Goal: Task Accomplishment & Management: Use online tool/utility

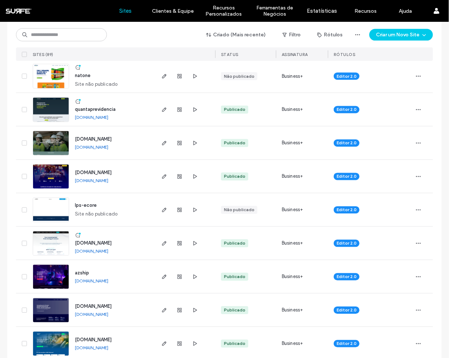
scroll to position [323, 0]
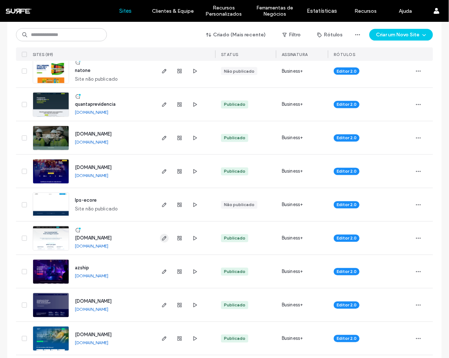
click at [162, 239] on use "button" at bounding box center [164, 238] width 4 height 4
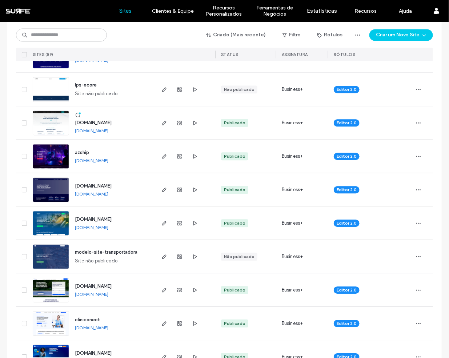
scroll to position [283, 0]
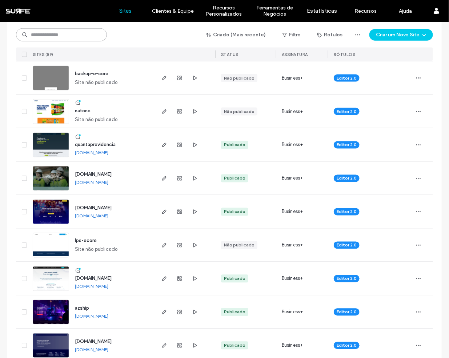
click at [67, 34] on input at bounding box center [61, 34] width 91 height 13
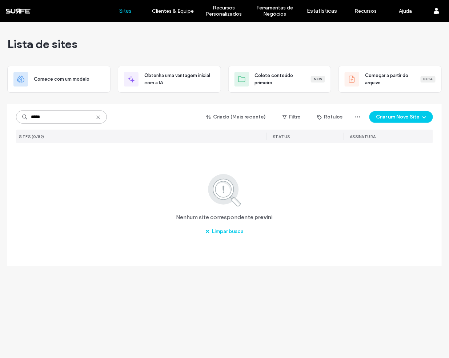
scroll to position [0, 0]
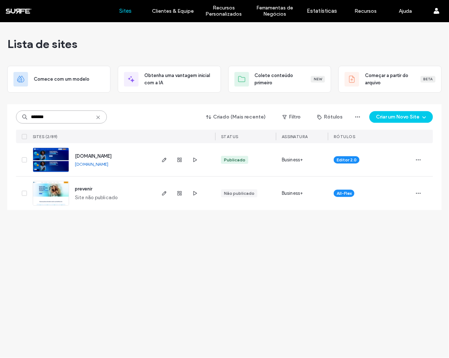
type input "*******"
click at [108, 166] on link "www.prevenirassistencial.com.br" at bounding box center [91, 163] width 33 height 5
click at [167, 160] on span "button" at bounding box center [164, 160] width 9 height 9
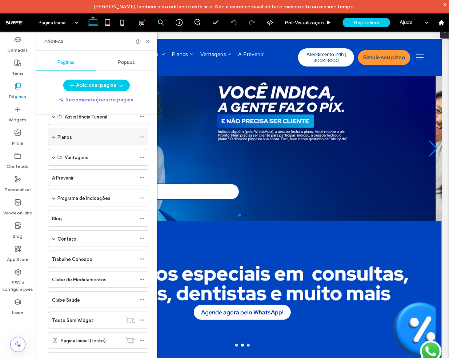
click at [53, 140] on span at bounding box center [54, 137] width 4 height 16
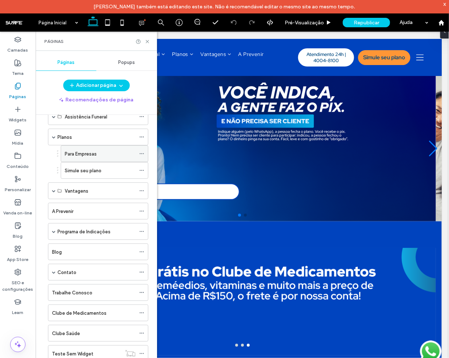
click at [88, 152] on label "Para Empresas" at bounding box center [81, 154] width 32 height 13
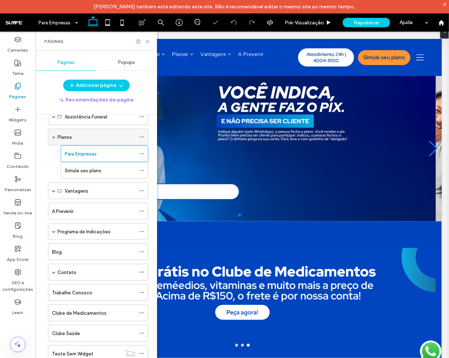
click at [81, 134] on div "Planos" at bounding box center [96, 137] width 78 height 8
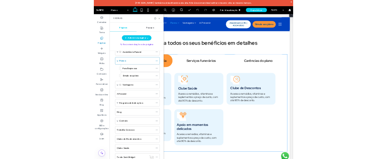
scroll to position [721, 0]
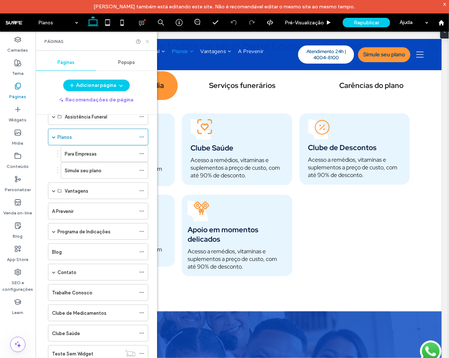
click at [147, 40] on icon at bounding box center [147, 41] width 5 height 5
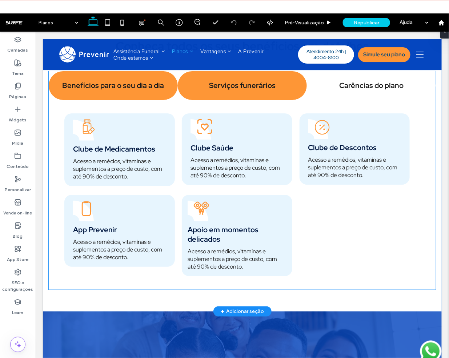
click at [249, 100] on div "Serviços funerários" at bounding box center [241, 85] width 129 height 29
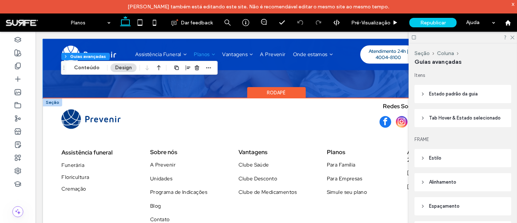
scroll to position [1204, 0]
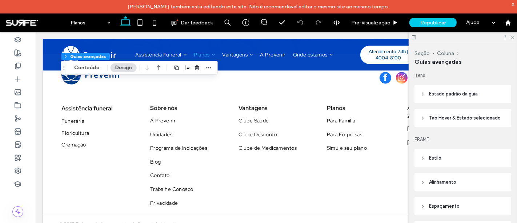
click at [449, 37] on icon at bounding box center [512, 37] width 5 height 5
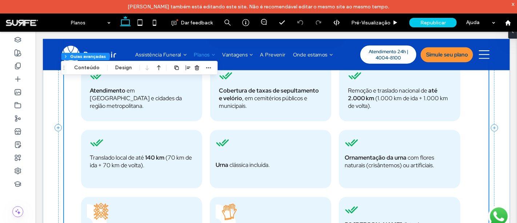
scroll to position [793, 0]
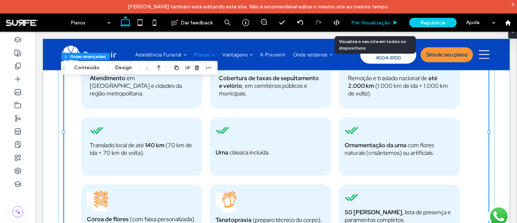
click at [380, 21] on span "Pré-Visualizaçāo" at bounding box center [370, 23] width 39 height 6
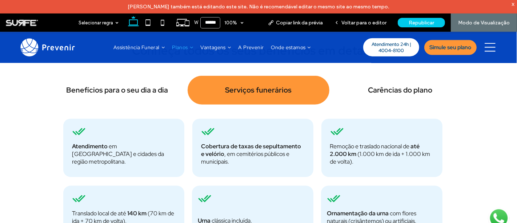
scroll to position [712, 0]
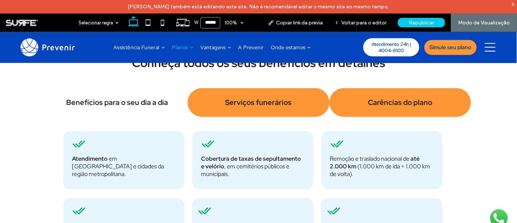
click at [377, 103] on h4 "Carências do plano" at bounding box center [400, 101] width 133 height 9
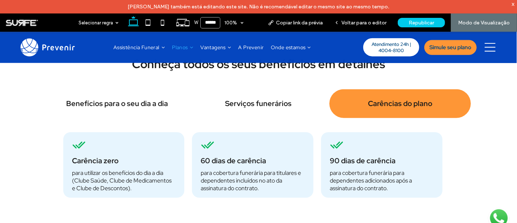
scroll to position [671, 0]
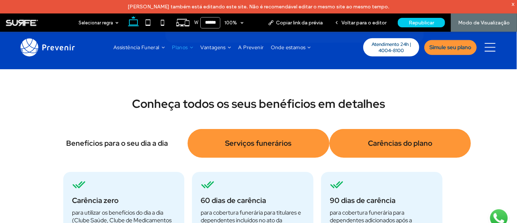
click at [258, 146] on h4 "Serviços funerários" at bounding box center [258, 142] width 133 height 9
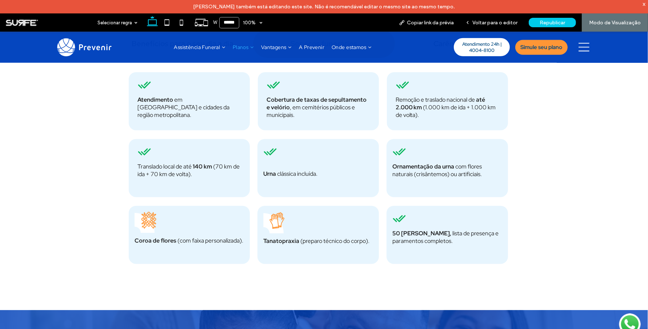
scroll to position [745, 0]
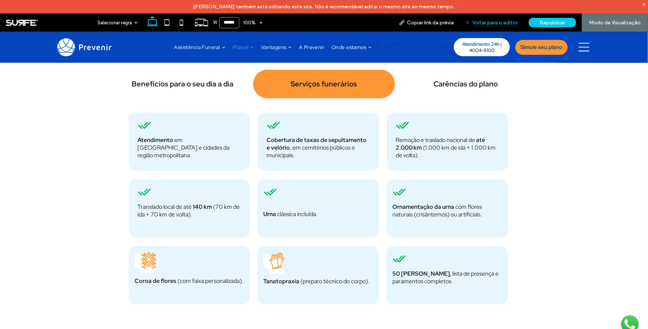
click at [449, 23] on span "Voltar para o editor" at bounding box center [494, 23] width 45 height 6
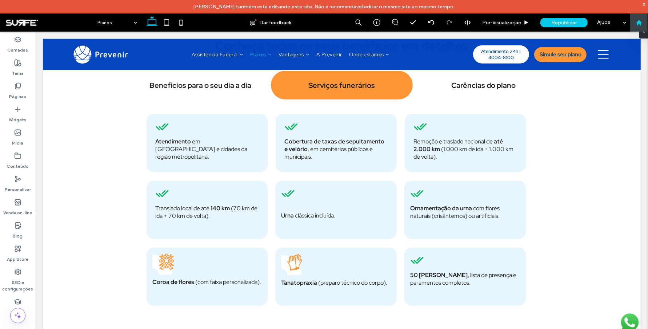
scroll to position [746, 0]
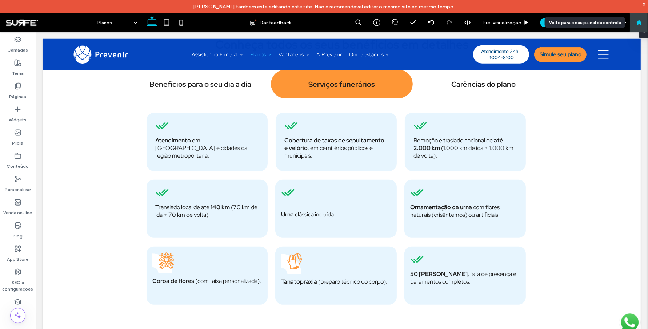
click at [449, 23] on use at bounding box center [638, 22] width 5 height 5
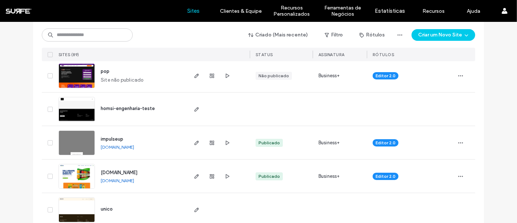
scroll to position [40, 0]
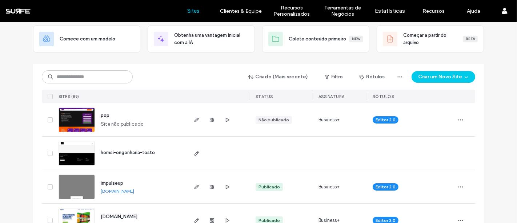
click at [199, 185] on div at bounding box center [211, 186] width 39 height 33
click at [195, 187] on use "button" at bounding box center [197, 186] width 4 height 4
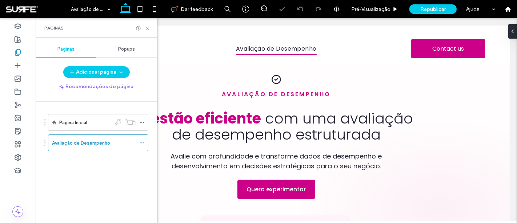
scroll to position [201, 0]
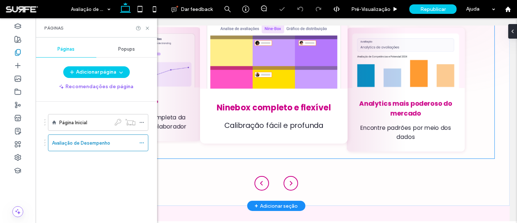
click at [287, 76] on img "1 / 5" at bounding box center [274, 52] width 148 height 74
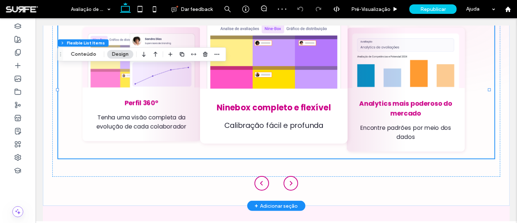
scroll to position [184, 0]
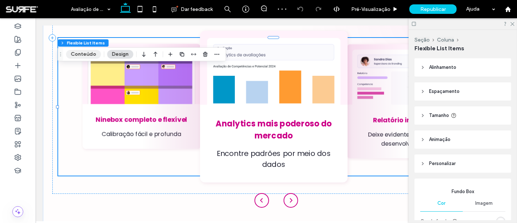
type input "*"
type input "**"
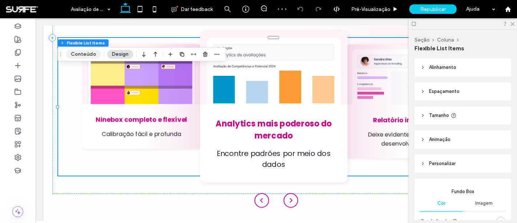
click at [87, 57] on button "Conteúdo" at bounding box center [83, 54] width 35 height 9
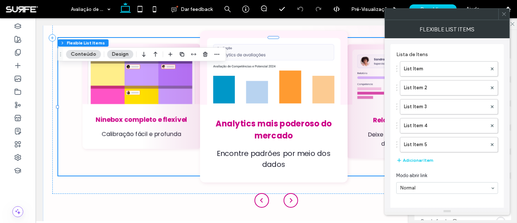
click at [440, 77] on div "List Item List Item 2 List Item 3 List Item 4 List Item 5" at bounding box center [447, 104] width 102 height 95
click at [442, 68] on label "List Item" at bounding box center [445, 68] width 83 height 15
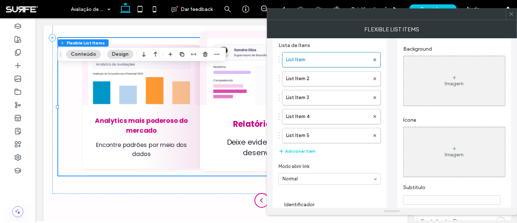
scroll to position [0, 0]
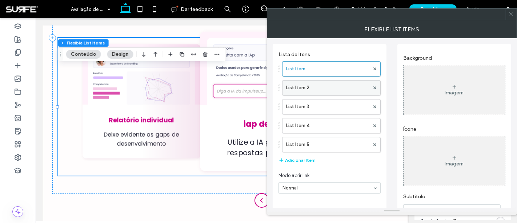
click at [331, 84] on label "List Item 2" at bounding box center [327, 87] width 83 height 15
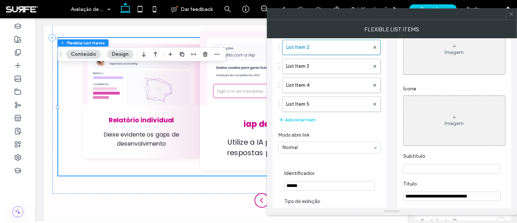
scroll to position [40, 0]
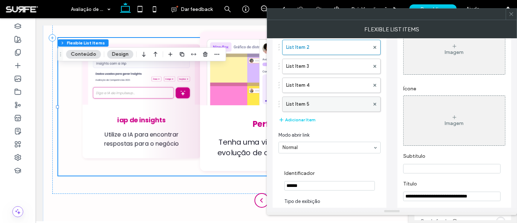
click at [318, 100] on label "List Item 5" at bounding box center [327, 104] width 83 height 15
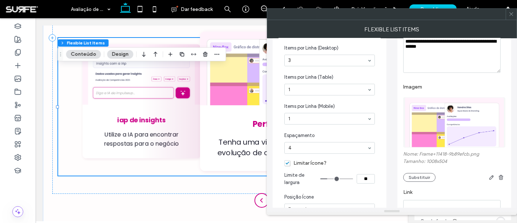
scroll to position [242, 0]
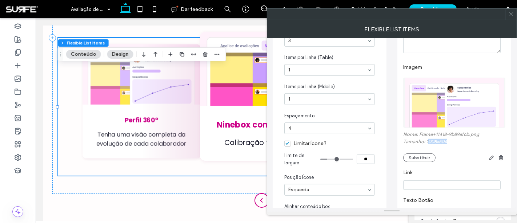
drag, startPoint x: 427, startPoint y: 142, endPoint x: 453, endPoint y: 143, distance: 25.9
click at [453, 143] on label "Tamanho: 1008x504" at bounding box center [454, 142] width 102 height 7
click at [432, 147] on div "Nome: Frame+11418-9b89efcb.png Tamanho: 1008x504 Substituir" at bounding box center [454, 146] width 102 height 31
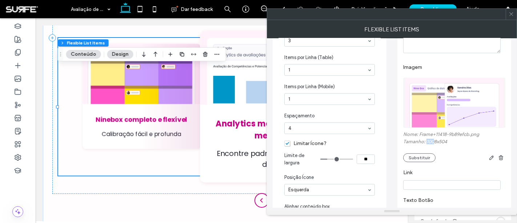
drag, startPoint x: 426, startPoint y: 142, endPoint x: 433, endPoint y: 142, distance: 7.3
click at [433, 142] on label "Tamanho: 1008x504" at bounding box center [454, 142] width 102 height 7
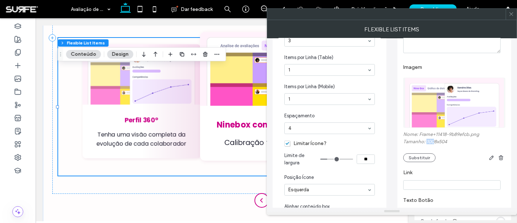
click at [451, 105] on img at bounding box center [455, 102] width 100 height 50
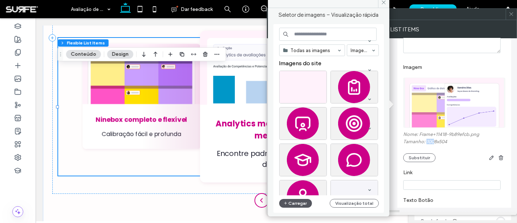
click at [298, 203] on button "Carregar" at bounding box center [295, 203] width 33 height 9
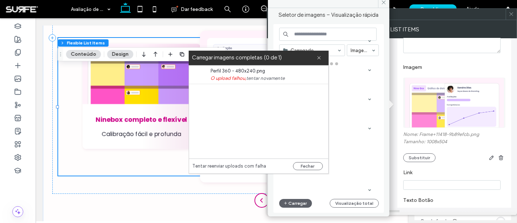
click at [230, 73] on span "Perfil 360 - 480x240.png" at bounding box center [253, 70] width 84 height 7
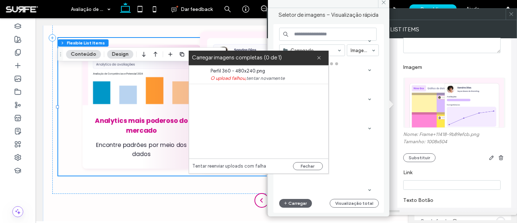
click at [266, 81] on link "tentar novamente" at bounding box center [266, 78] width 39 height 7
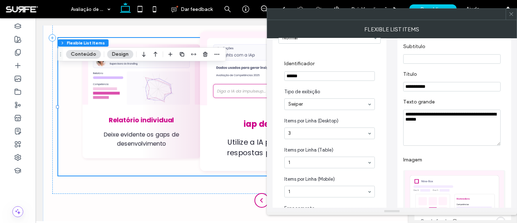
scroll to position [81, 0]
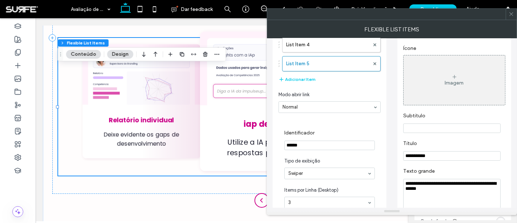
click at [512, 15] on icon at bounding box center [511, 13] width 5 height 5
